Goal: Navigation & Orientation: Find specific page/section

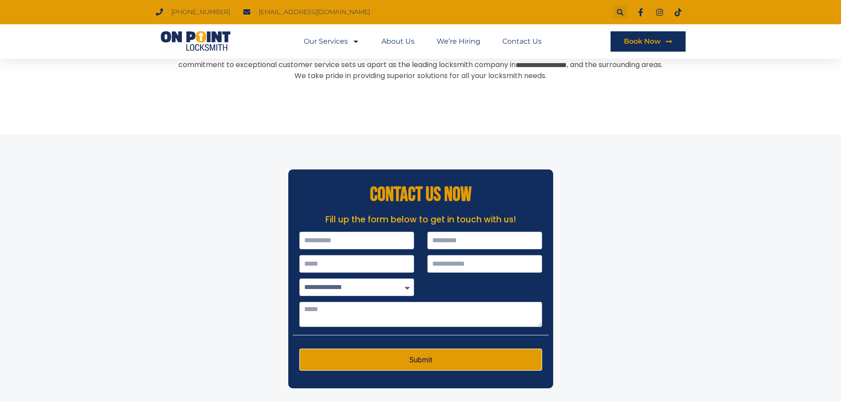
scroll to position [2767, 0]
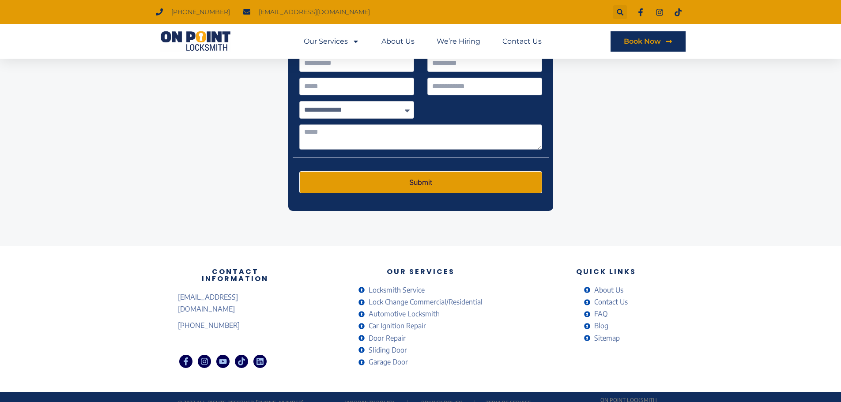
click at [447, 400] on link "Privacy Policy" at bounding box center [441, 403] width 41 height 7
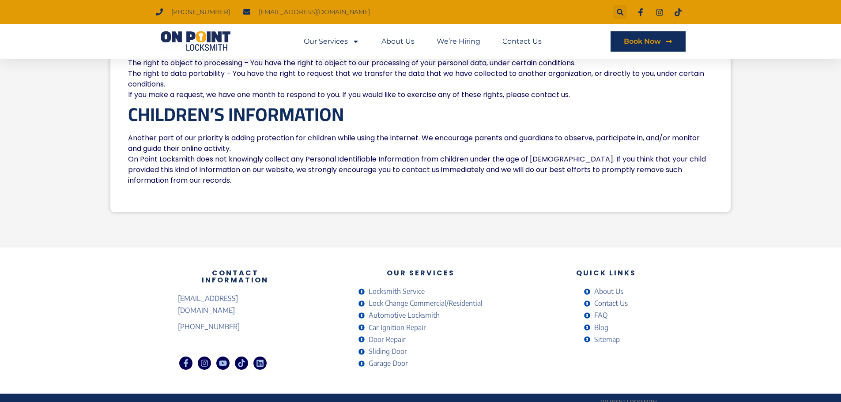
scroll to position [1093, 0]
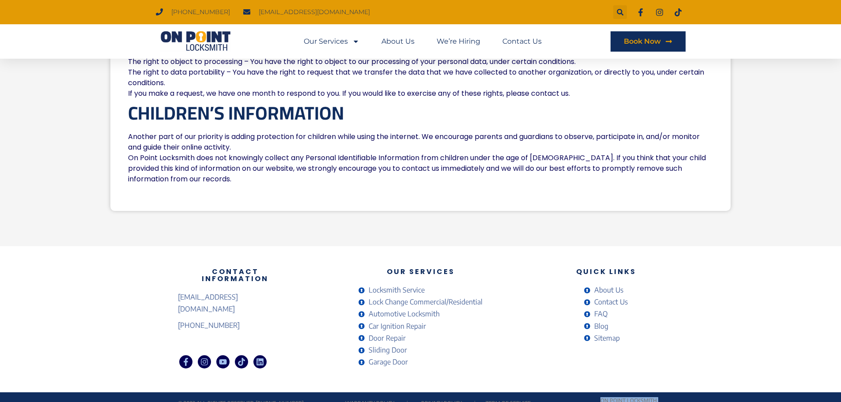
drag, startPoint x: 661, startPoint y: 391, endPoint x: 553, endPoint y: 395, distance: 107.8
click at [553, 395] on div "On Point Locksmith [GEOGRAPHIC_DATA]" at bounding box center [606, 403] width 116 height 19
click at [532, 339] on div "Our Services Locksmith Service Lock Change Commercial/Residential Automotive Lo…" at bounding box center [420, 319] width 247 height 110
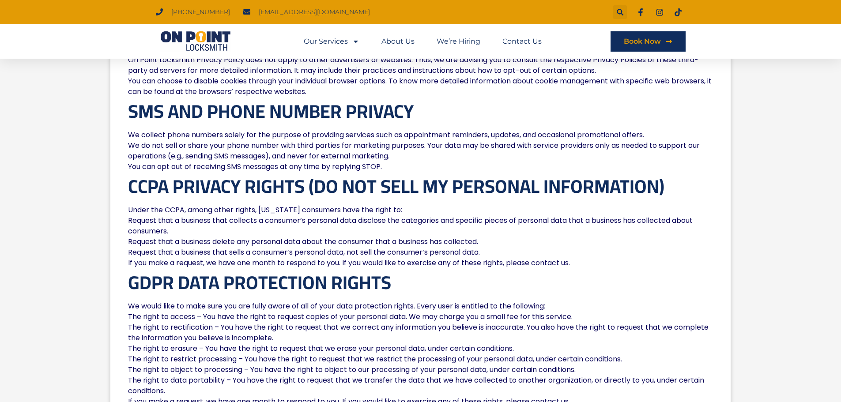
scroll to position [784, 0]
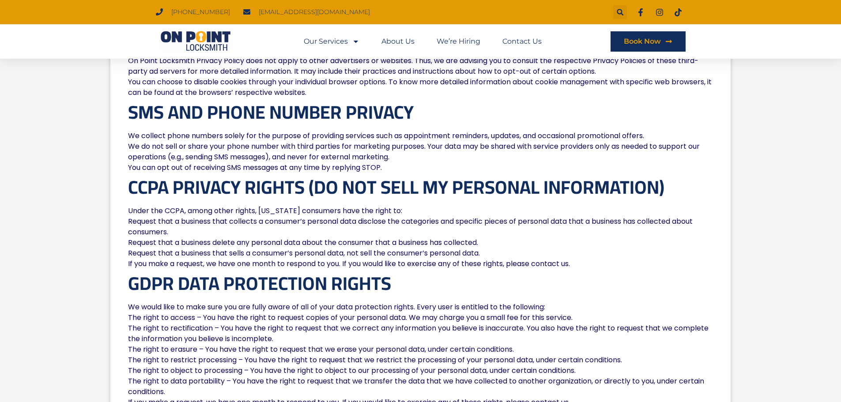
click at [200, 45] on img at bounding box center [195, 41] width 79 height 21
